Goal: Task Accomplishment & Management: Use online tool/utility

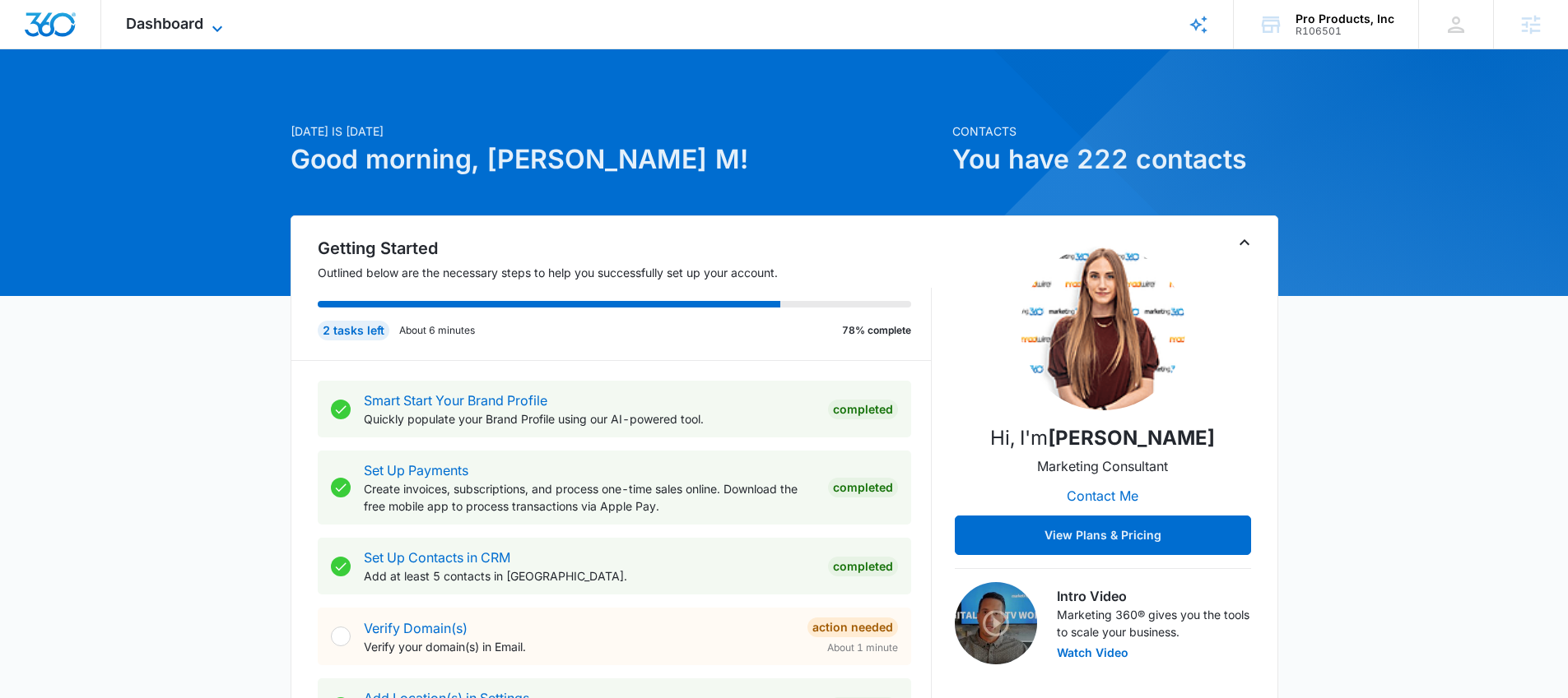
click at [216, 20] on icon at bounding box center [217, 28] width 20 height 20
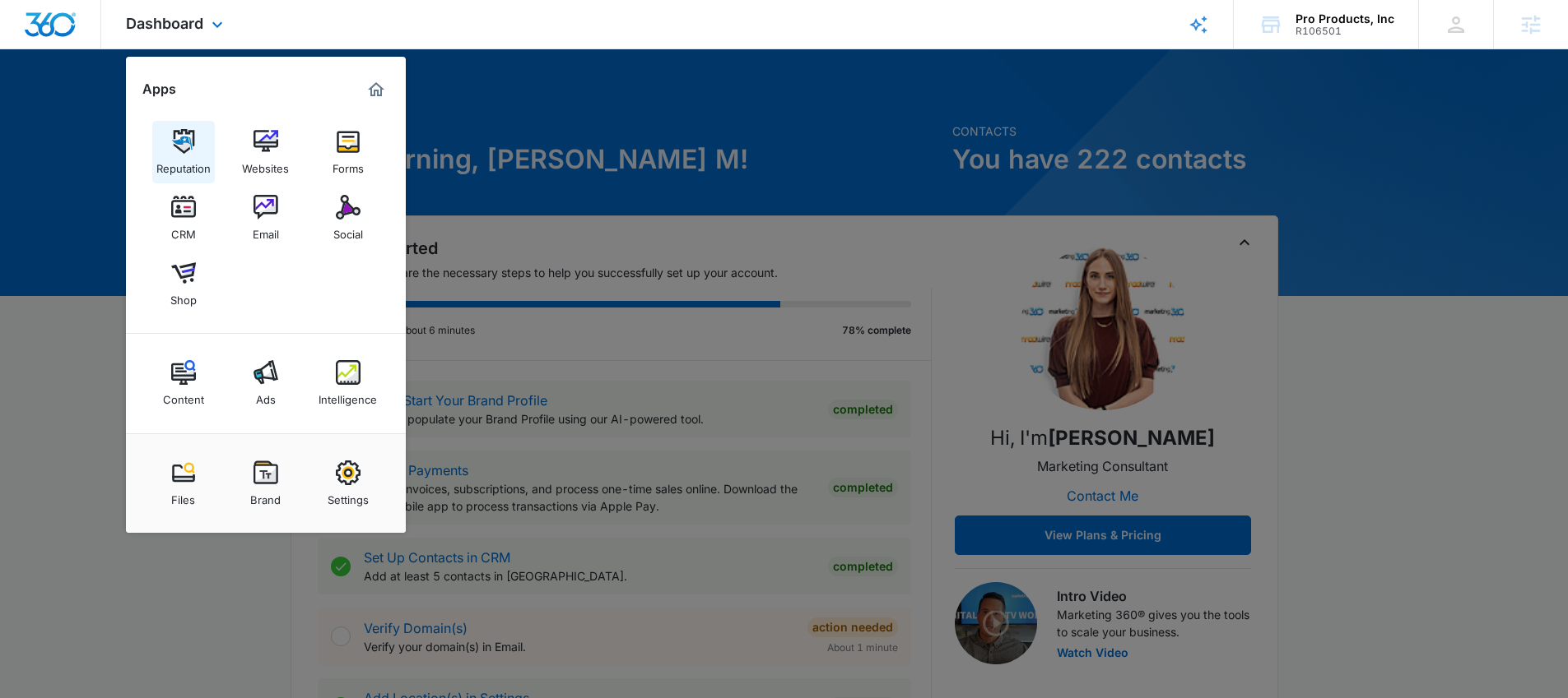
click at [180, 150] on img at bounding box center [183, 141] width 25 height 25
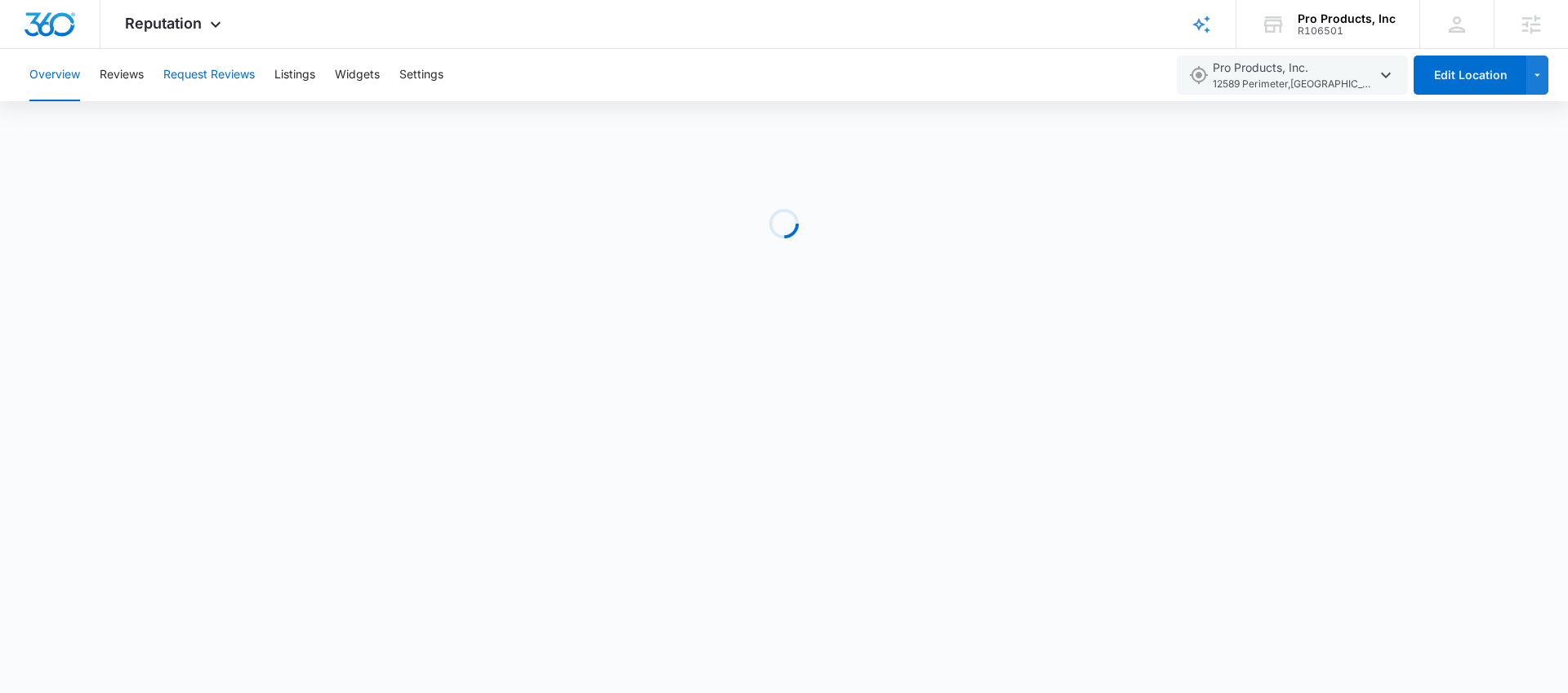
click at [224, 79] on button "Request Reviews" at bounding box center [209, 75] width 91 height 53
